Goal: Transaction & Acquisition: Purchase product/service

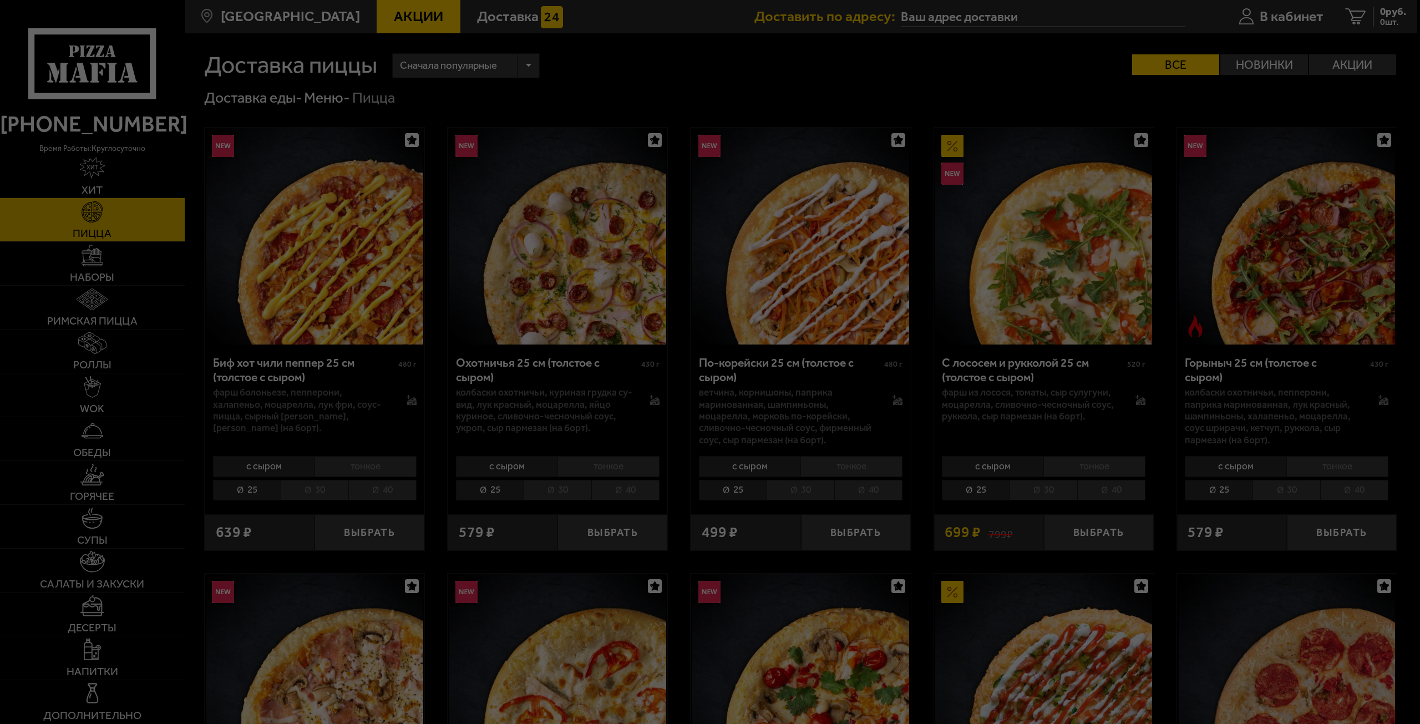
type input "[STREET_ADDRESS]"
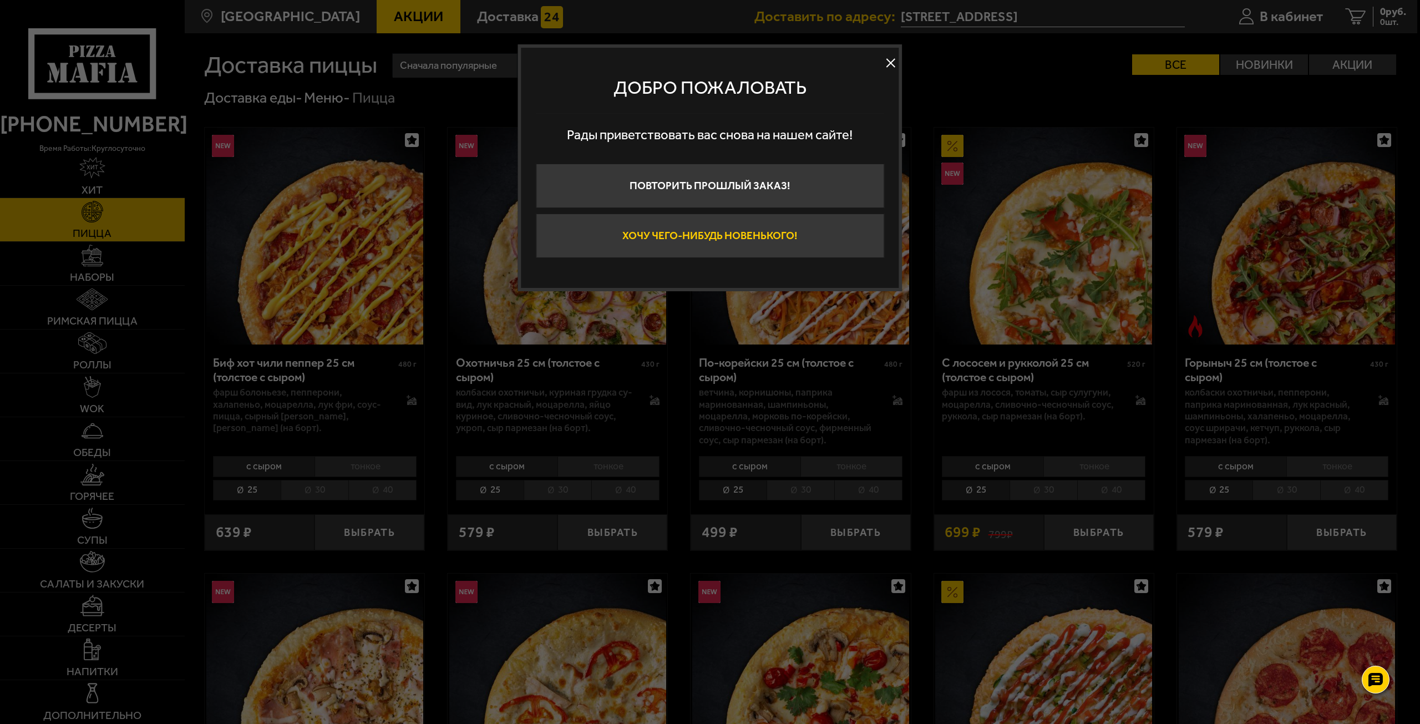
click at [785, 243] on button "Хочу чего-нибудь новенького!" at bounding box center [710, 236] width 348 height 44
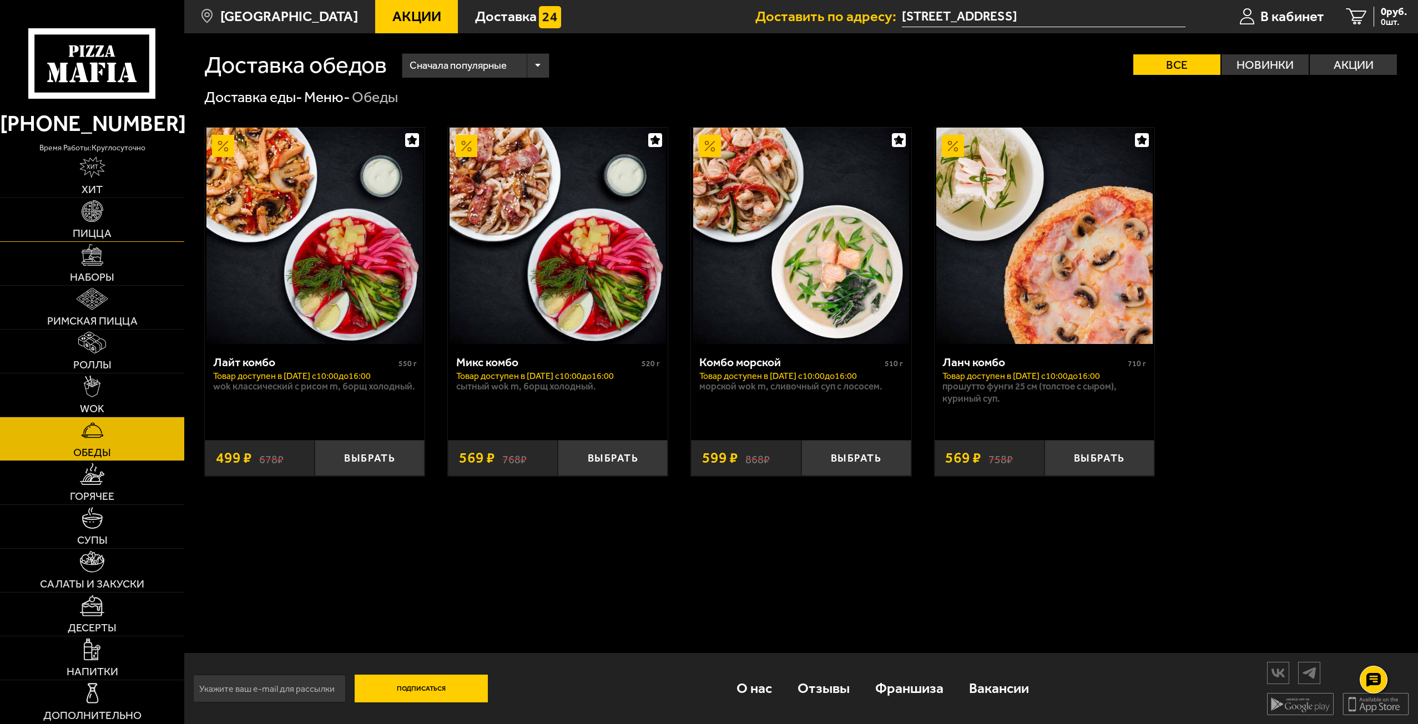
click at [168, 230] on link "Пицца" at bounding box center [92, 219] width 184 height 43
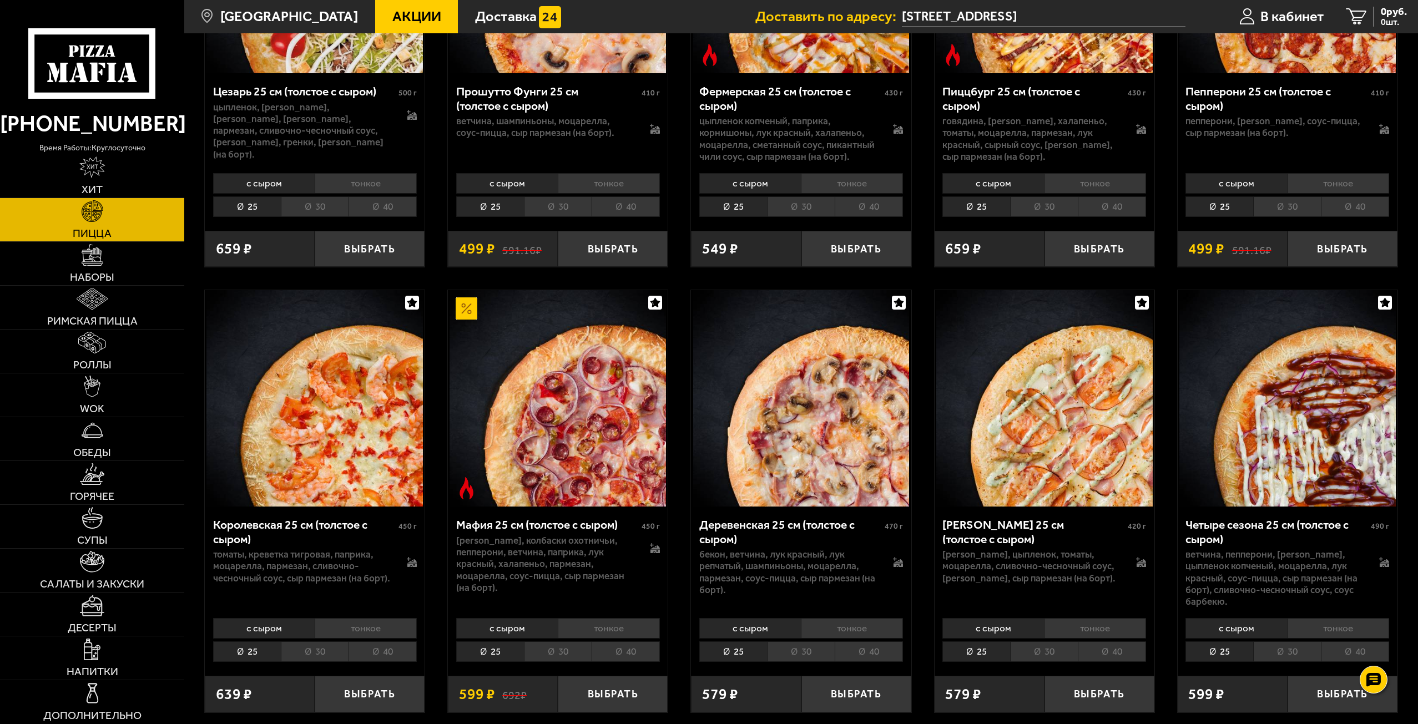
scroll to position [1609, 0]
drag, startPoint x: 579, startPoint y: 450, endPoint x: 556, endPoint y: 463, distance: 26.1
click at [556, 463] on img at bounding box center [557, 398] width 216 height 216
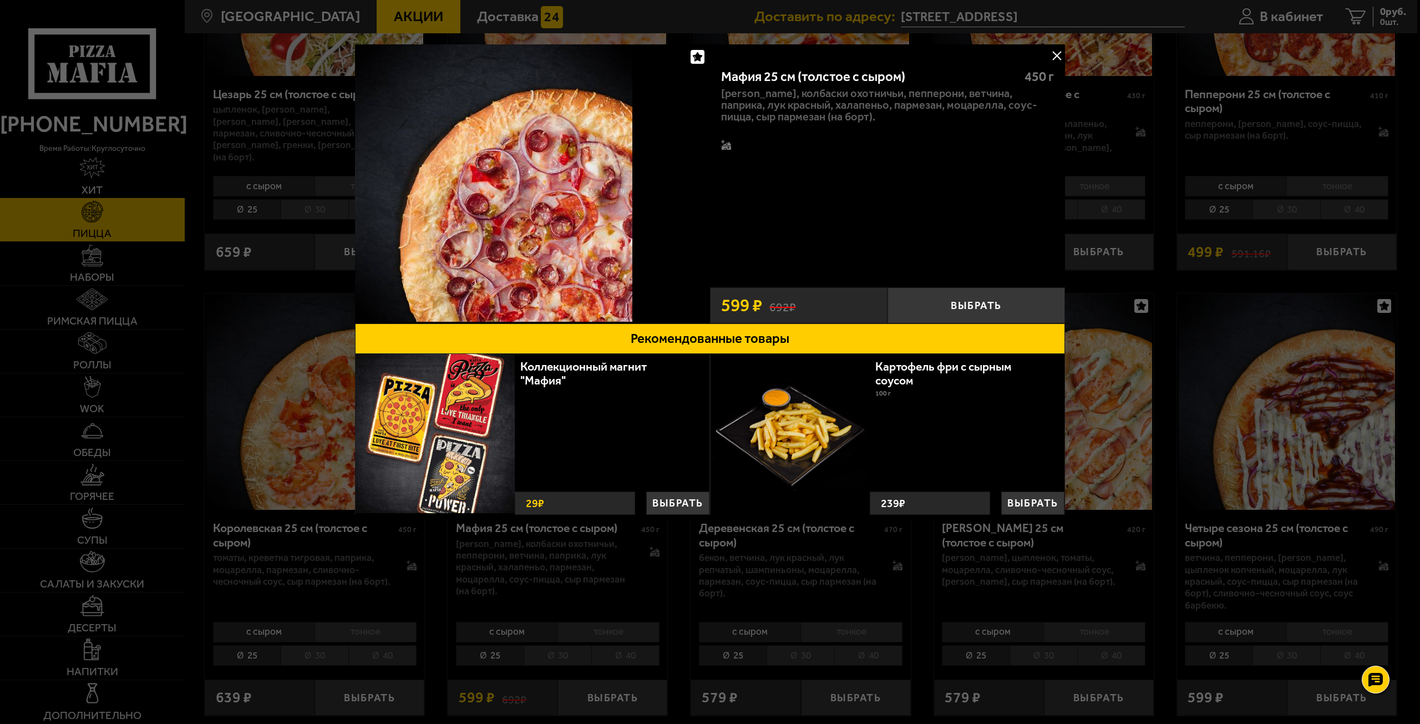
click at [323, 317] on div at bounding box center [710, 362] width 1420 height 724
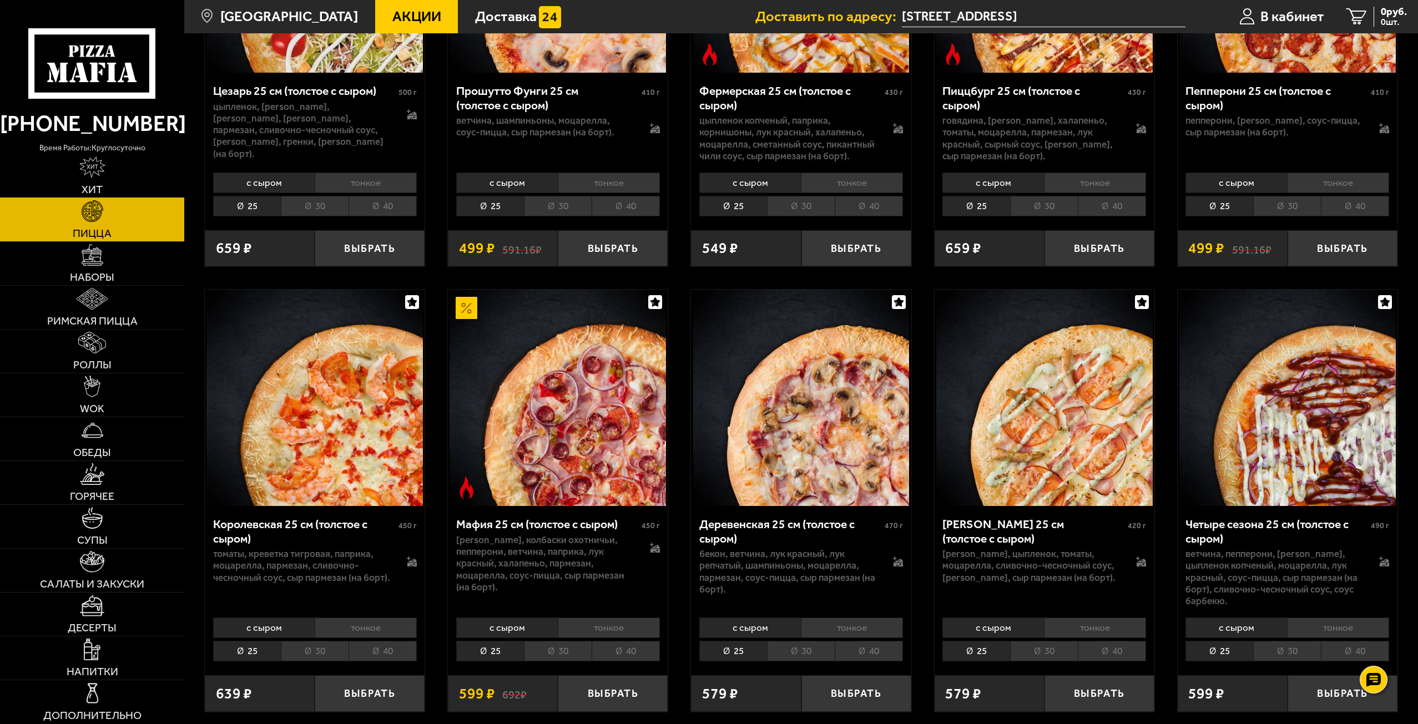
click at [119, 174] on link "Хит" at bounding box center [92, 175] width 184 height 43
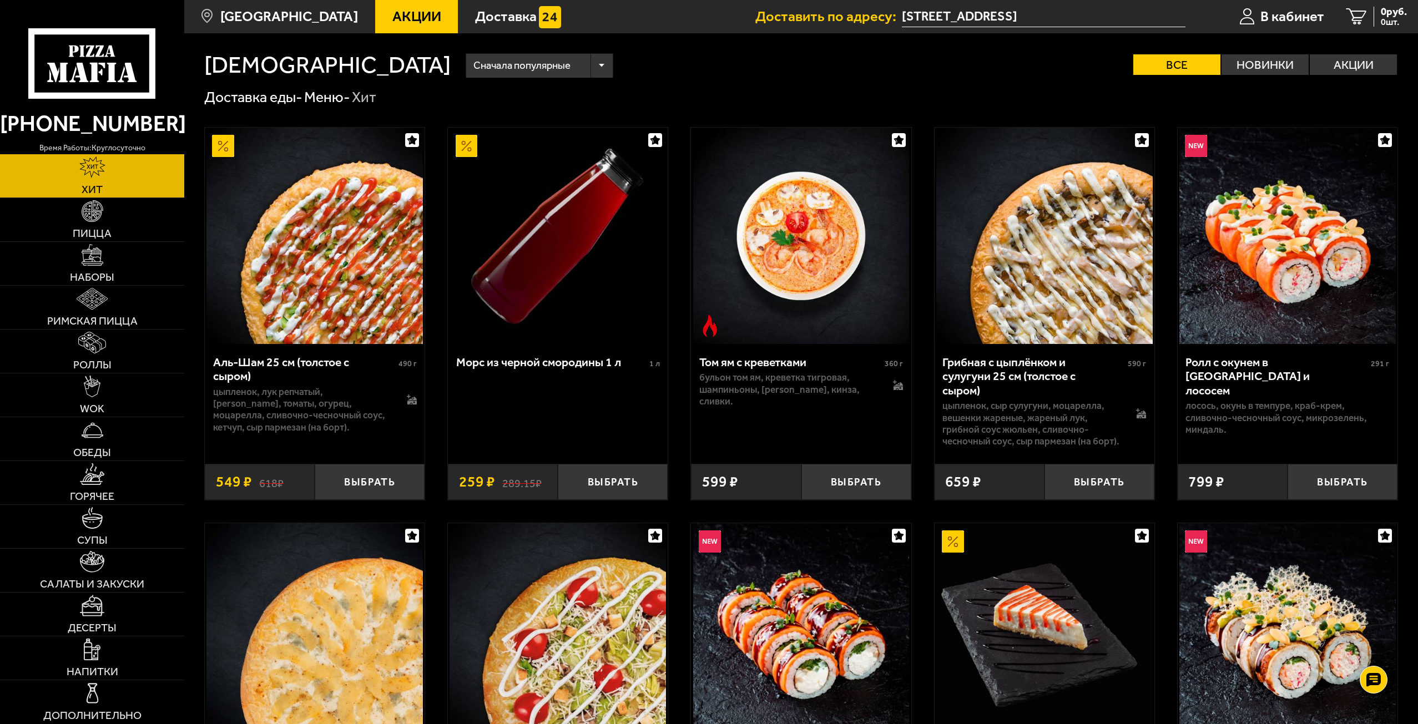
click at [76, 53] on icon at bounding box center [92, 63] width 128 height 70
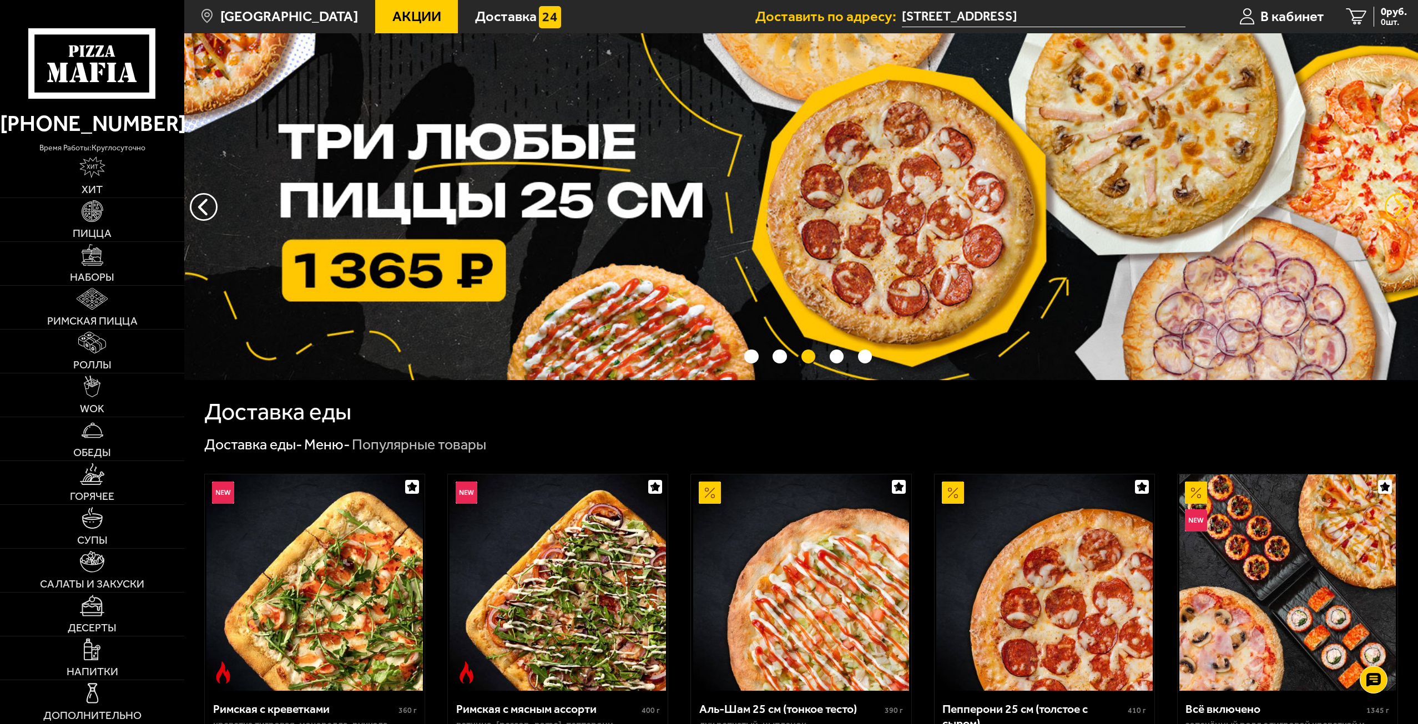
click at [1398, 206] on button "предыдущий" at bounding box center [1398, 207] width 28 height 28
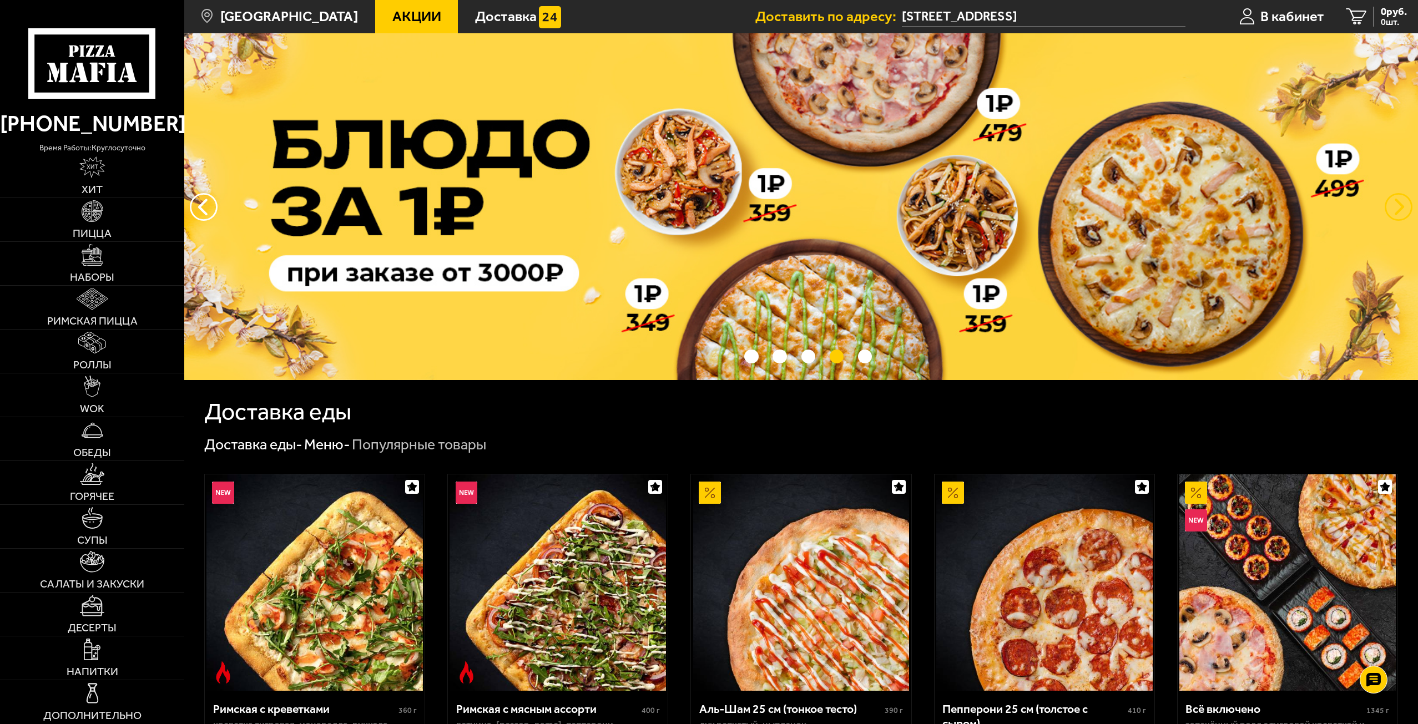
click at [1398, 206] on button "предыдущий" at bounding box center [1398, 207] width 28 height 28
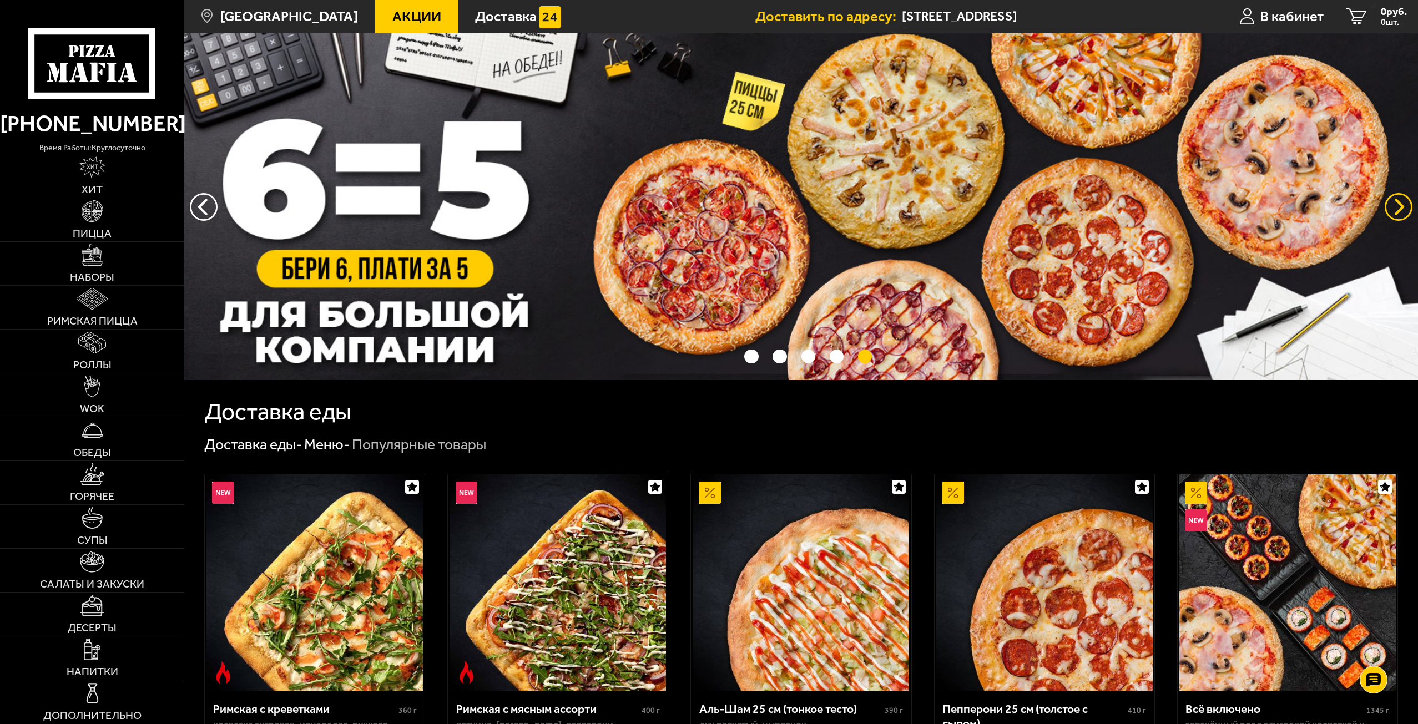
click at [1391, 203] on button "предыдущий" at bounding box center [1398, 207] width 28 height 28
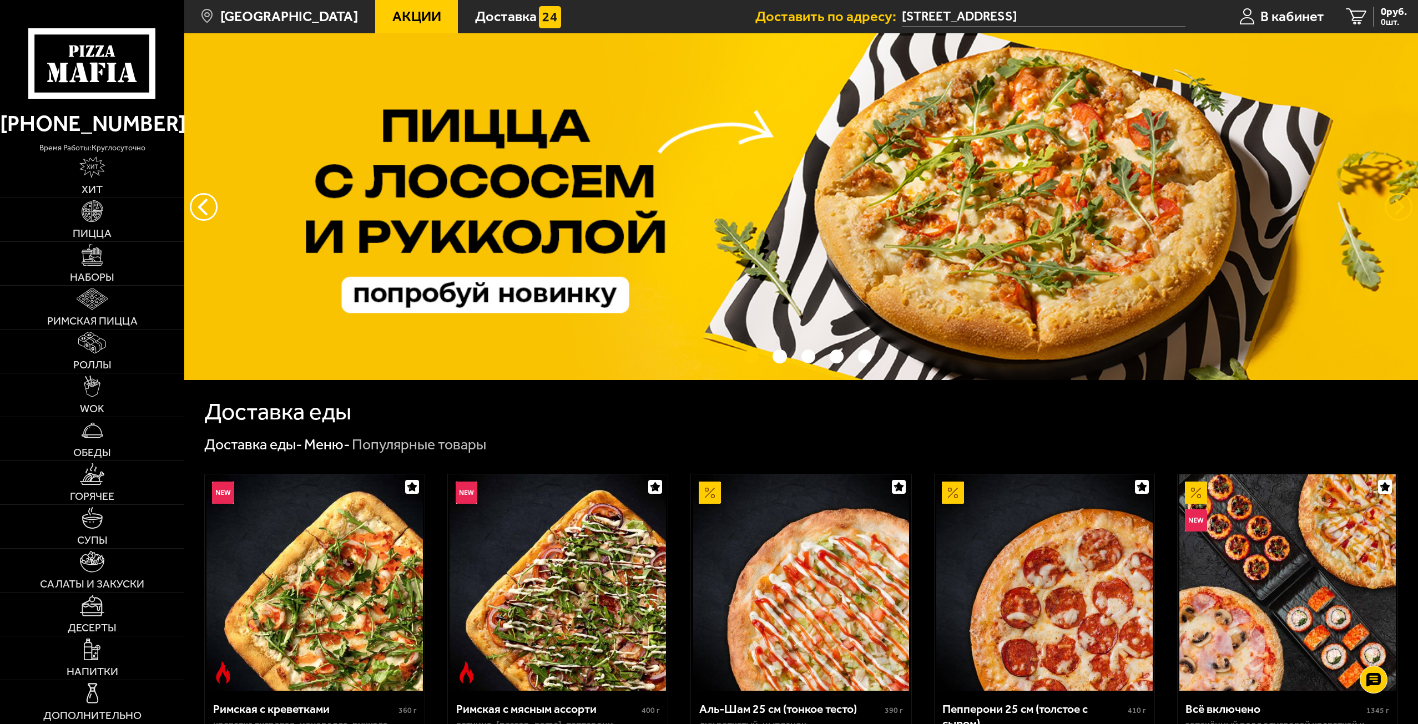
click at [1391, 203] on button "предыдущий" at bounding box center [1398, 207] width 28 height 28
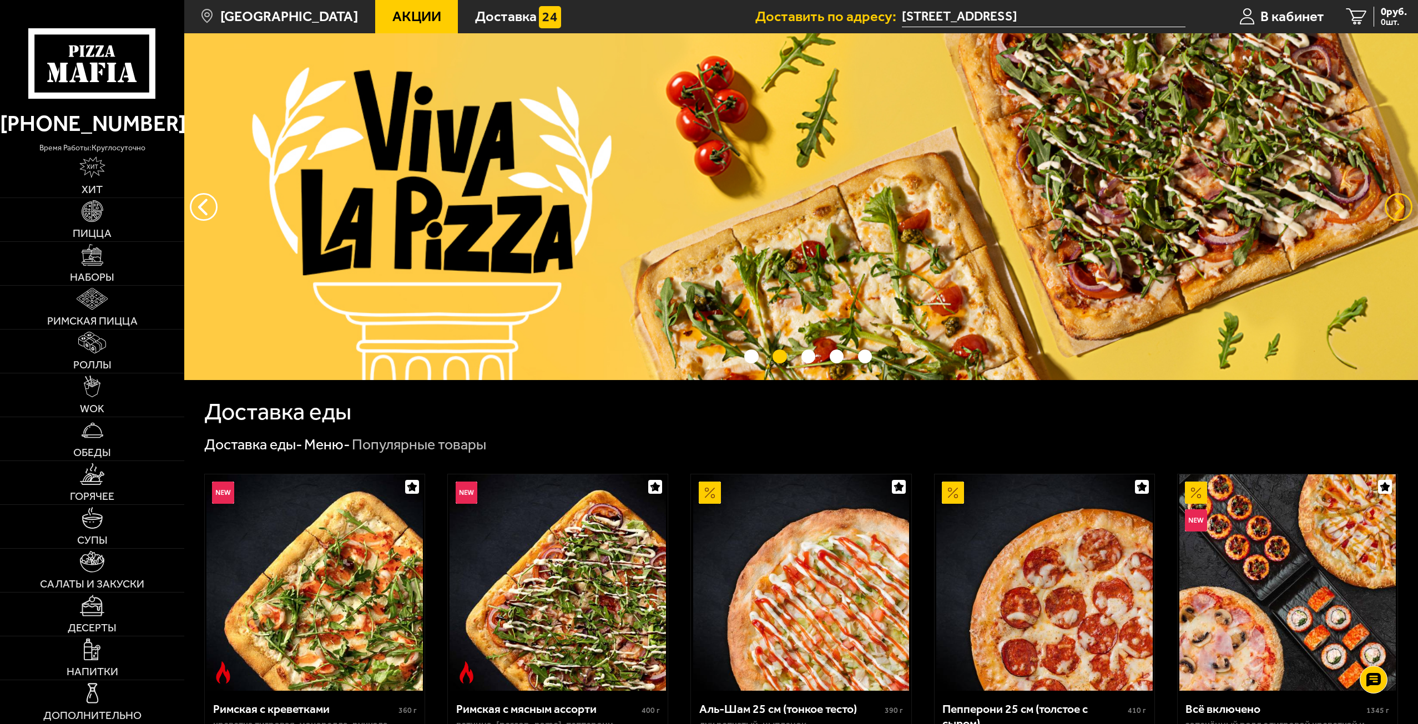
click at [1391, 203] on button "предыдущий" at bounding box center [1398, 207] width 28 height 28
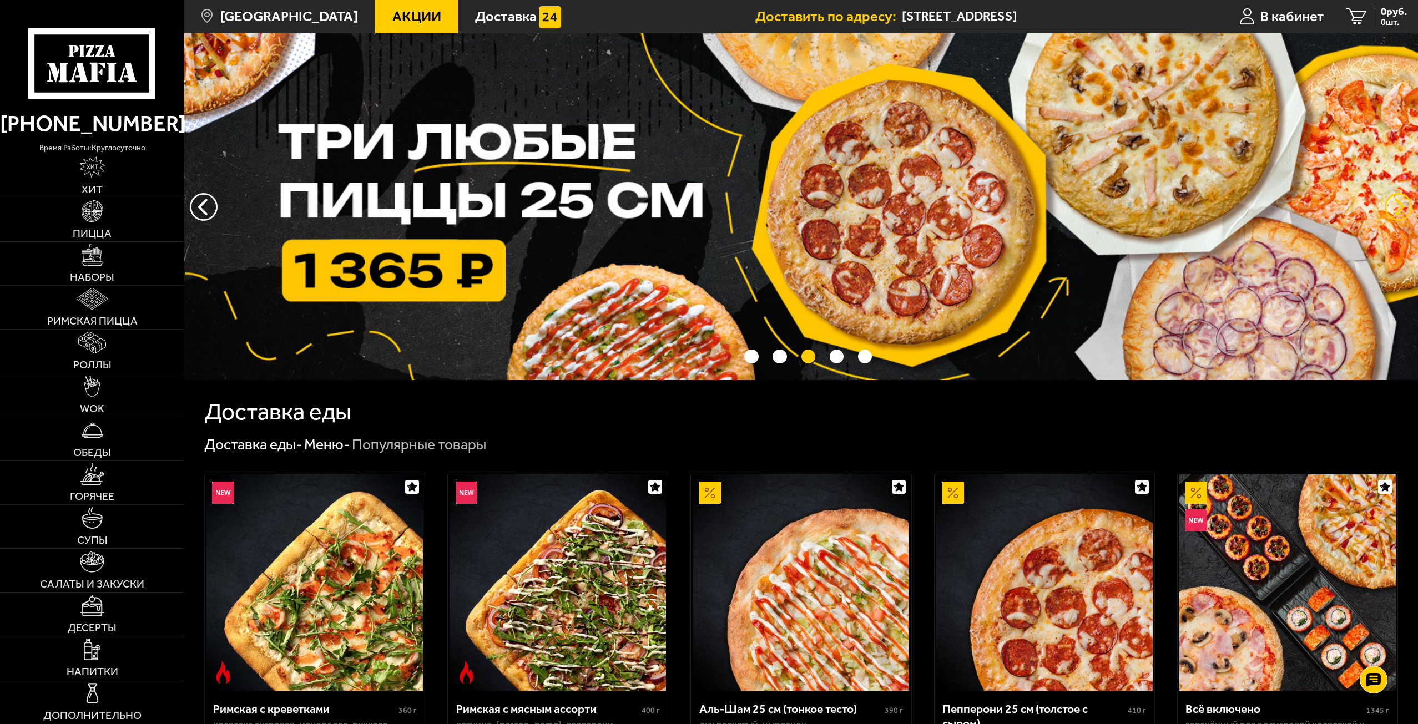
click at [1391, 203] on button "предыдущий" at bounding box center [1398, 207] width 28 height 28
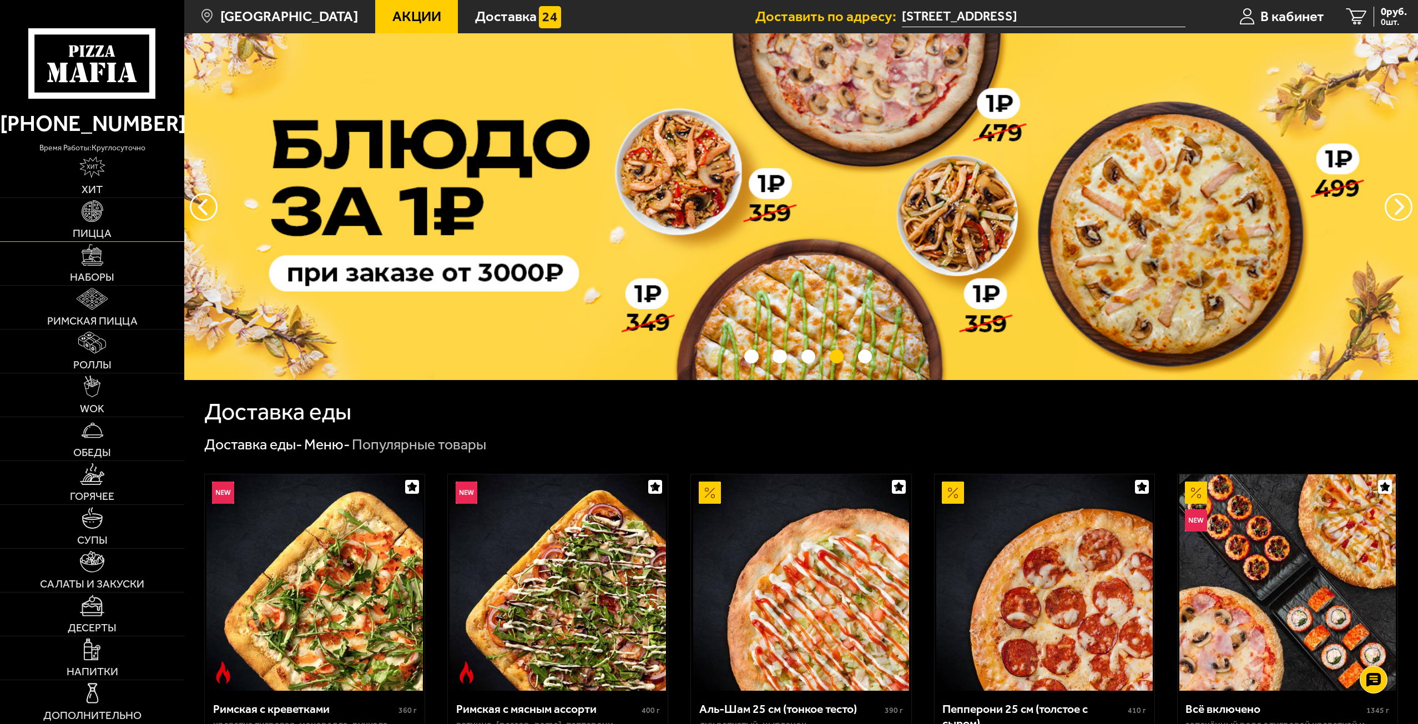
click at [122, 213] on link "Пицца" at bounding box center [92, 219] width 184 height 43
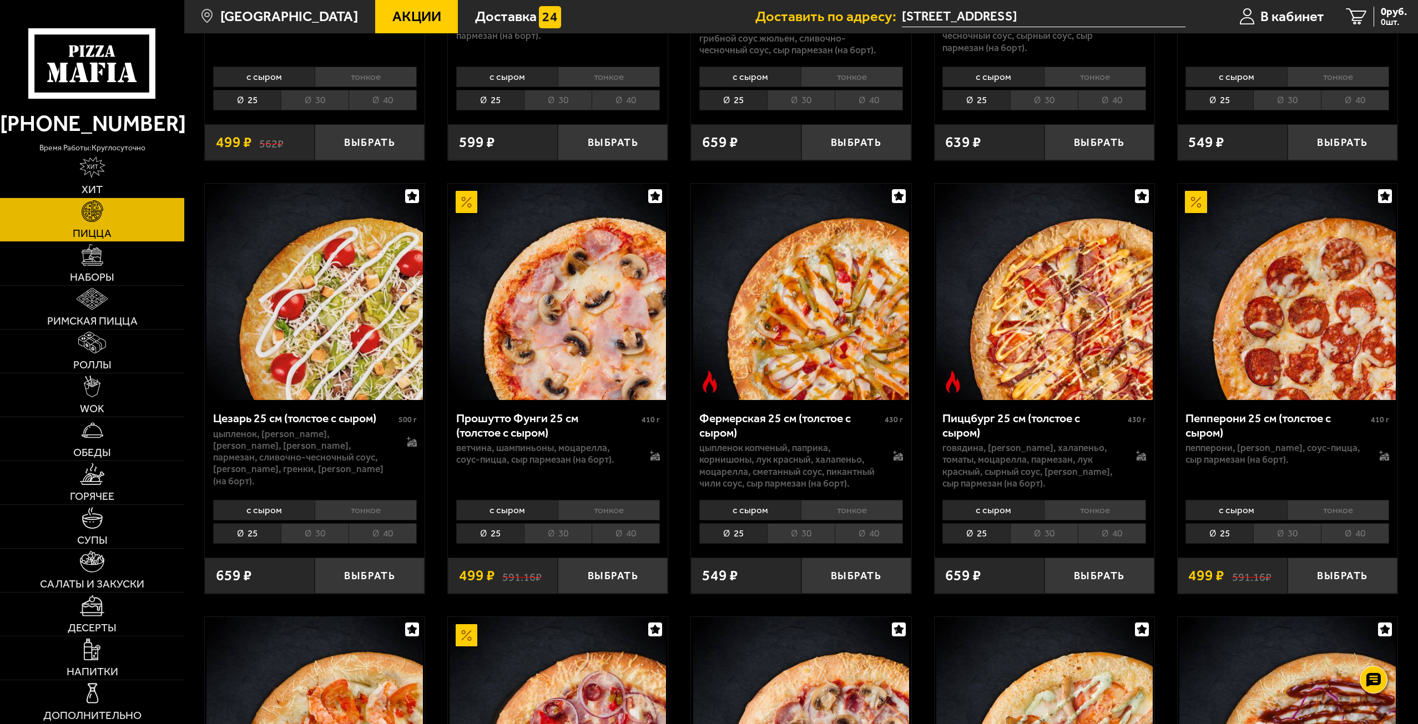
scroll to position [1554, 0]
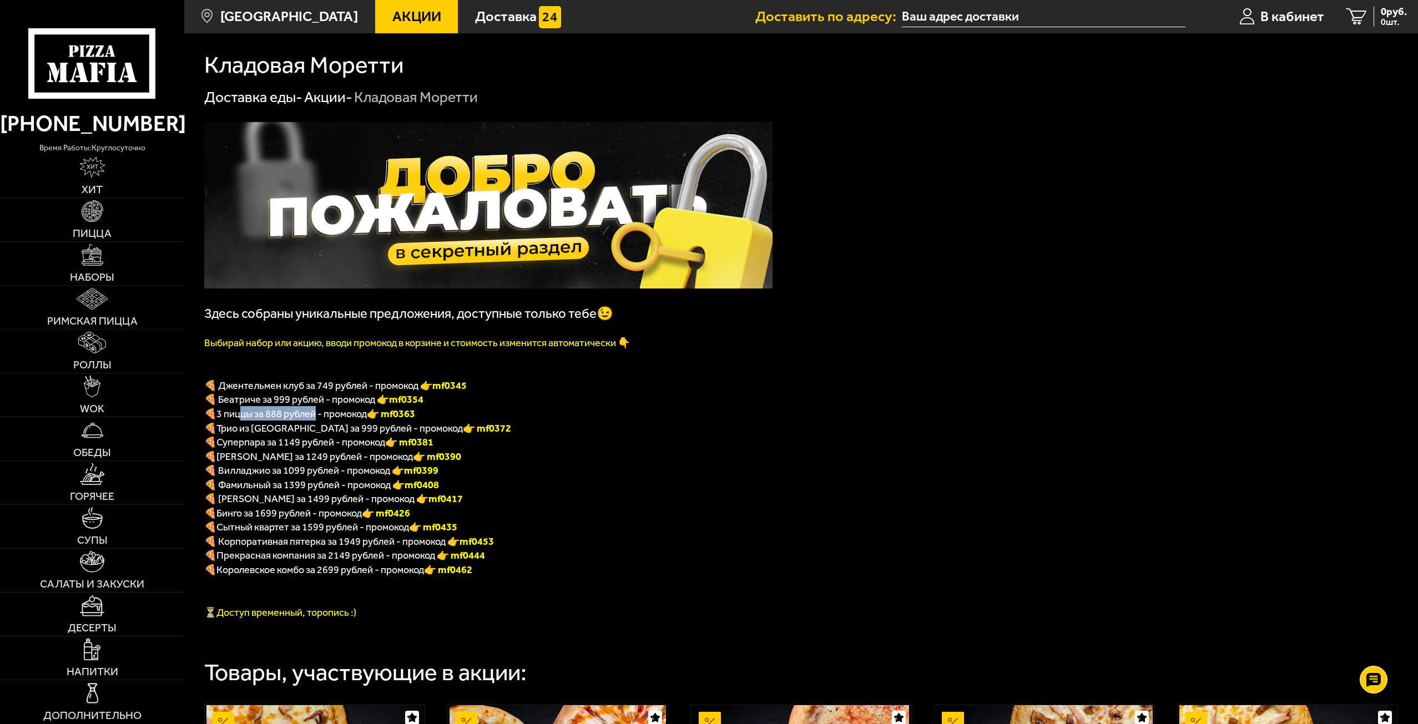
drag, startPoint x: 241, startPoint y: 417, endPoint x: 317, endPoint y: 419, distance: 75.5
click at [317, 419] on span "3 пиццы за 888 рублей - промокод" at bounding box center [291, 414] width 150 height 12
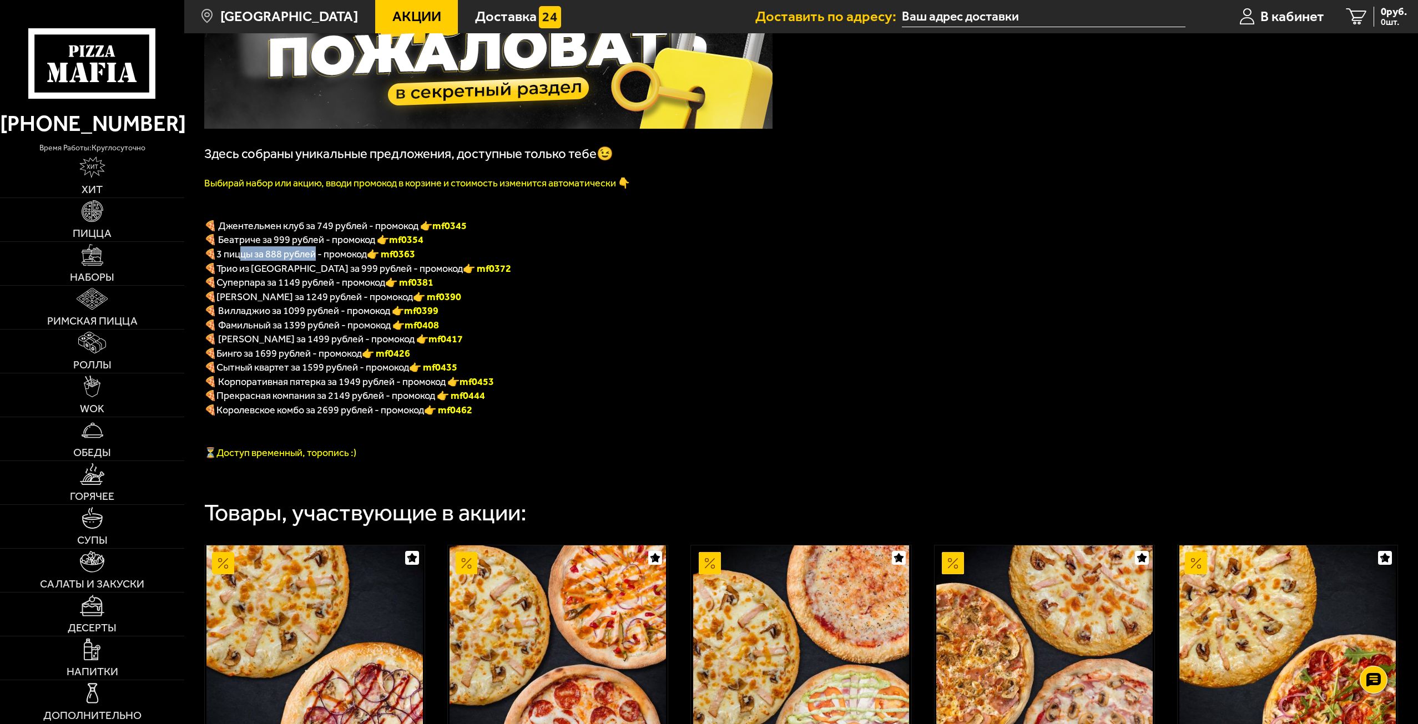
scroll to position [130, 0]
